Goal: Transaction & Acquisition: Purchase product/service

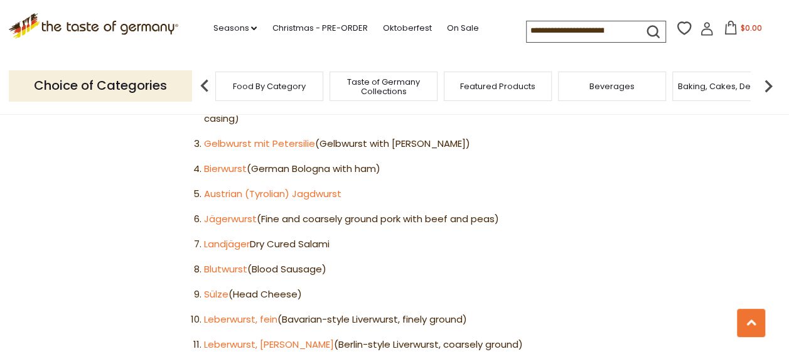
scroll to position [1318, 0]
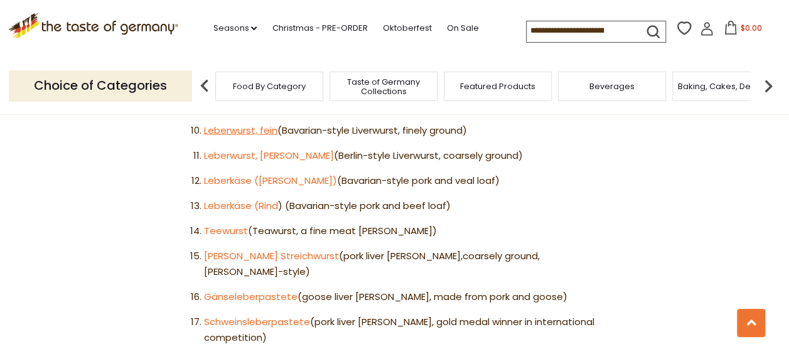
click at [220, 130] on link "Leberwurst, fein" at bounding box center [240, 130] width 73 height 13
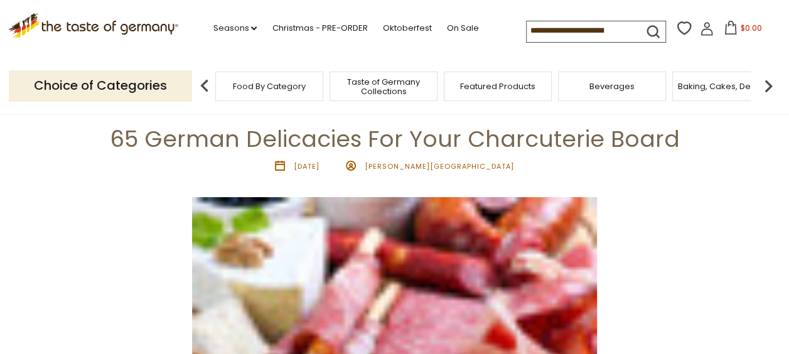
scroll to position [65, 0]
